Goal: Find specific page/section: Find specific page/section

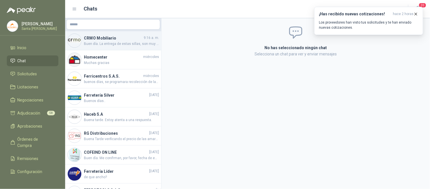
click at [98, 42] on span "Buen día. La entrega de estas sillas, son muy pequeñas, no son parecidas a la q…" at bounding box center [121, 43] width 75 height 5
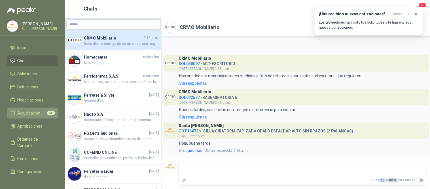
click at [37, 113] on span "Adjudicación" at bounding box center [29, 113] width 23 height 6
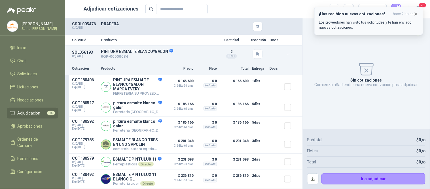
click at [416, 13] on icon "button" at bounding box center [416, 14] width 5 height 5
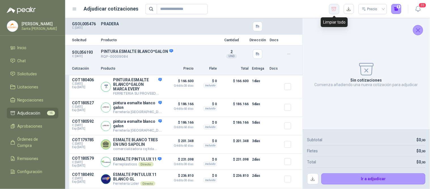
click at [336, 9] on icon "button" at bounding box center [334, 9] width 5 height 6
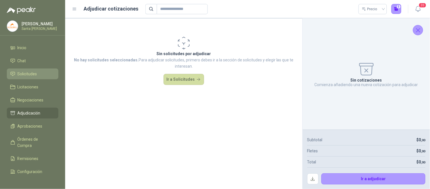
click at [35, 74] on span "Solicitudes" at bounding box center [28, 74] width 20 height 6
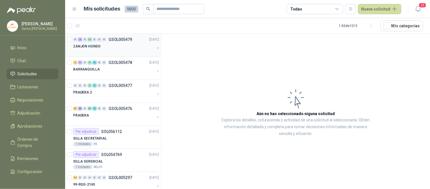
click at [105, 45] on div "ZANJÓN HONDO" at bounding box center [113, 46] width 81 height 7
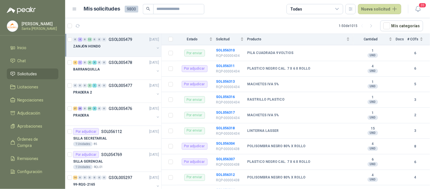
scroll to position [187, 0]
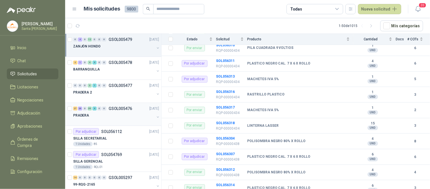
click at [101, 114] on div "PRADERA" at bounding box center [113, 115] width 81 height 7
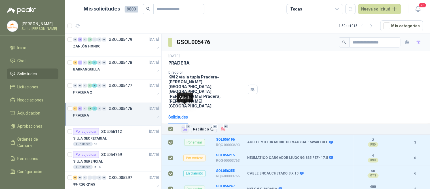
click at [183, 126] on icon "Añadir" at bounding box center [184, 128] width 5 height 5
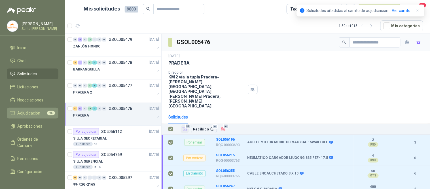
click at [35, 112] on span "Adjudicación" at bounding box center [29, 113] width 23 height 6
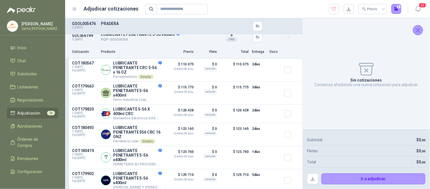
scroll to position [861, 0]
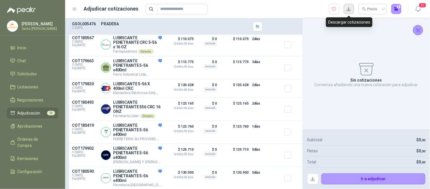
click at [349, 7] on button "button" at bounding box center [349, 9] width 10 height 10
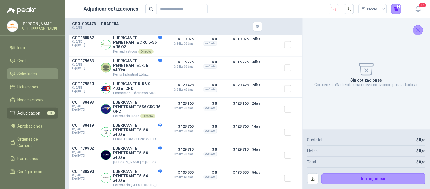
click at [45, 72] on li "Solicitudes" at bounding box center [32, 74] width 45 height 6
click at [43, 78] on link "Solicitudes" at bounding box center [33, 73] width 52 height 11
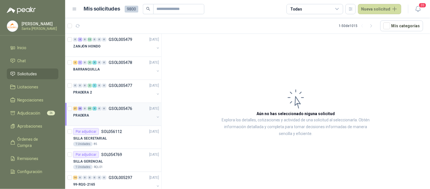
click at [103, 114] on div "PRADERA" at bounding box center [113, 115] width 81 height 7
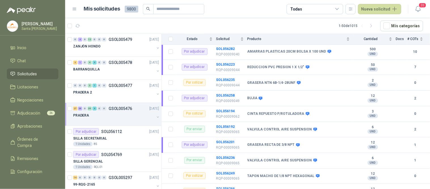
scroll to position [295, 0]
